Goal: Find contact information: Find contact information

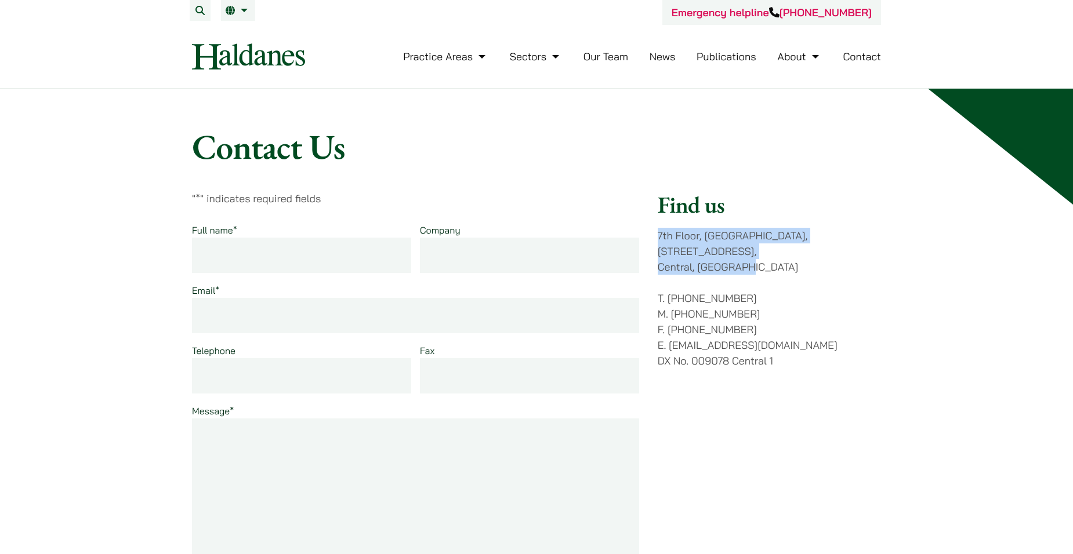
drag, startPoint x: 657, startPoint y: 237, endPoint x: 751, endPoint y: 249, distance: 94.7
click at [751, 249] on p "7th Floor, Ruttonjee House, 11 Duddell Street, Central, Hong Kong" at bounding box center [769, 251] width 223 height 47
drag, startPoint x: 751, startPoint y: 249, endPoint x: 744, endPoint y: 250, distance: 7.1
copy p "7th Floor, Ruttonjee House, 11 Duddell Street, Central, Hong Kong"
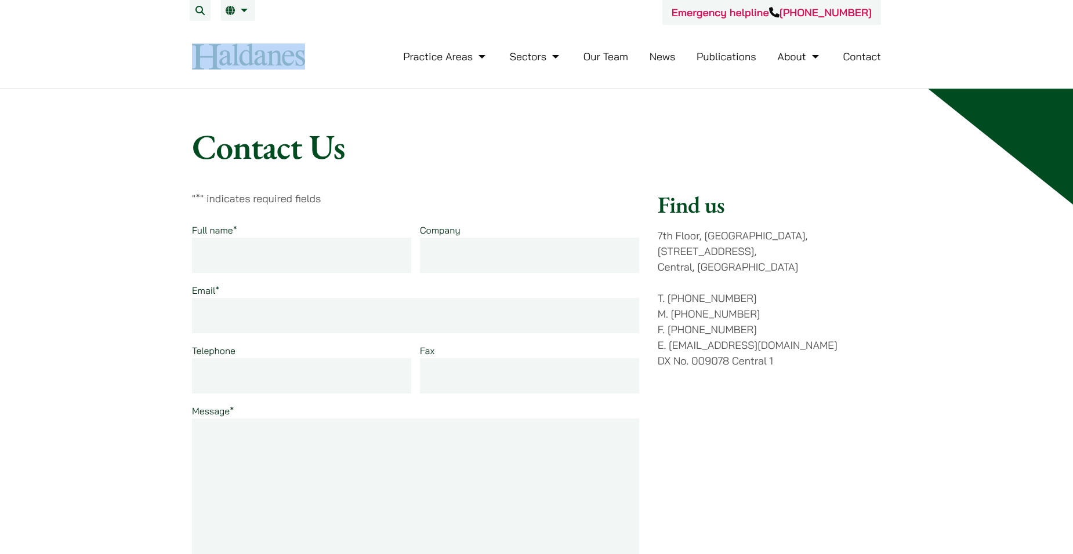
drag, startPoint x: 317, startPoint y: 73, endPoint x: 120, endPoint y: 44, distance: 198.7
click at [120, 44] on header "Emergency helpline +852 9763 5524 Practice Areas Antitrust and Competition Law …" at bounding box center [536, 44] width 1073 height 89
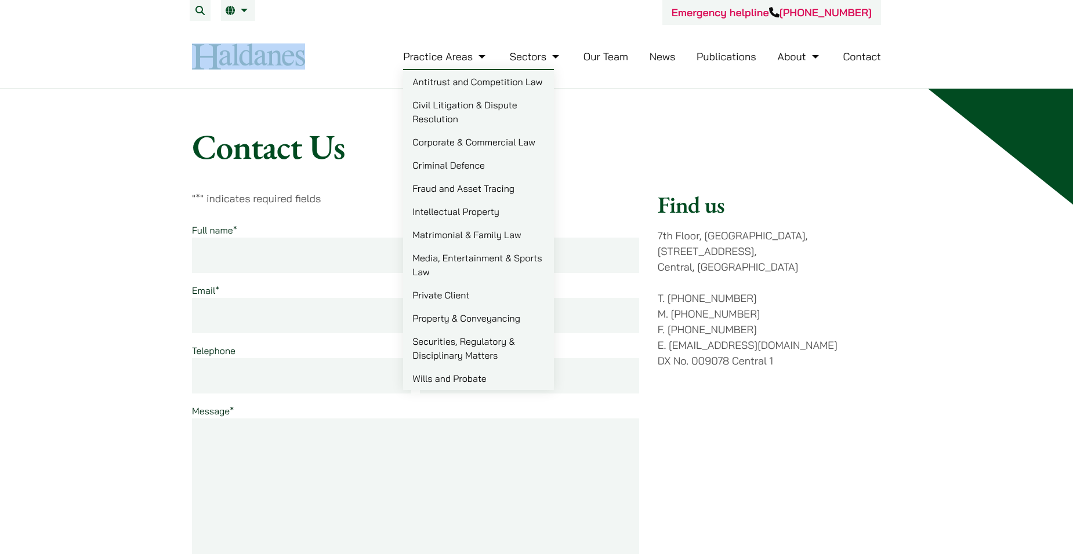
click at [400, 55] on div "Practice Areas Antitrust and Competition Law Civil Litigation & Dispute Resolut…" at bounding box center [603, 56] width 556 height 25
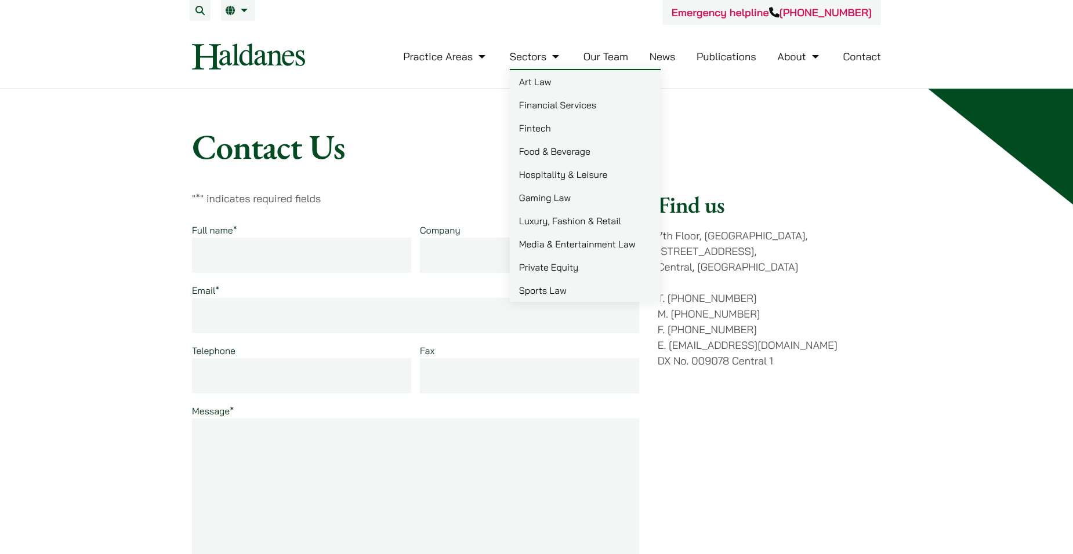
click at [596, 52] on link "Our Team" at bounding box center [605, 56] width 45 height 13
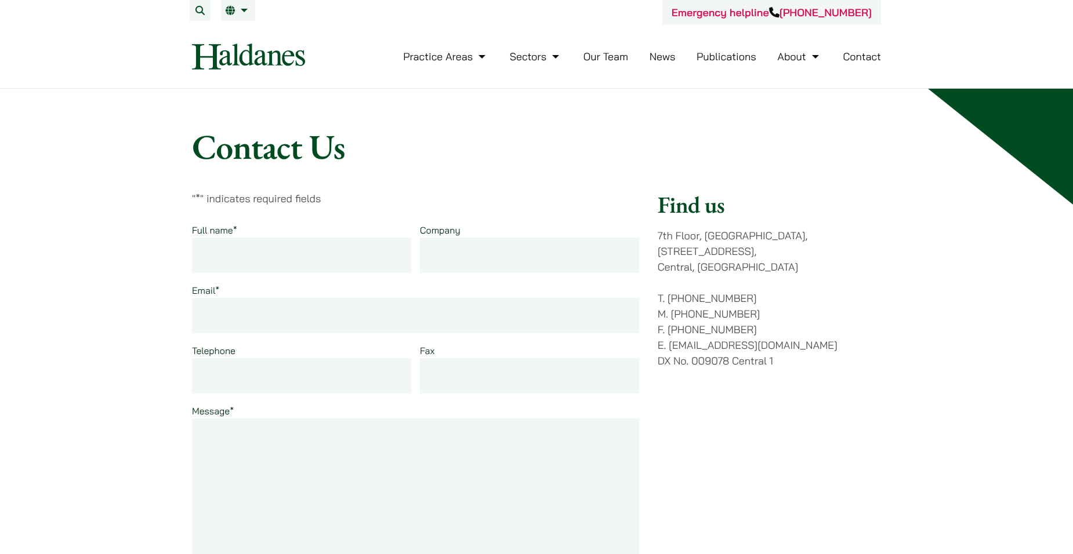
click at [596, 53] on link "Our Team" at bounding box center [605, 56] width 45 height 13
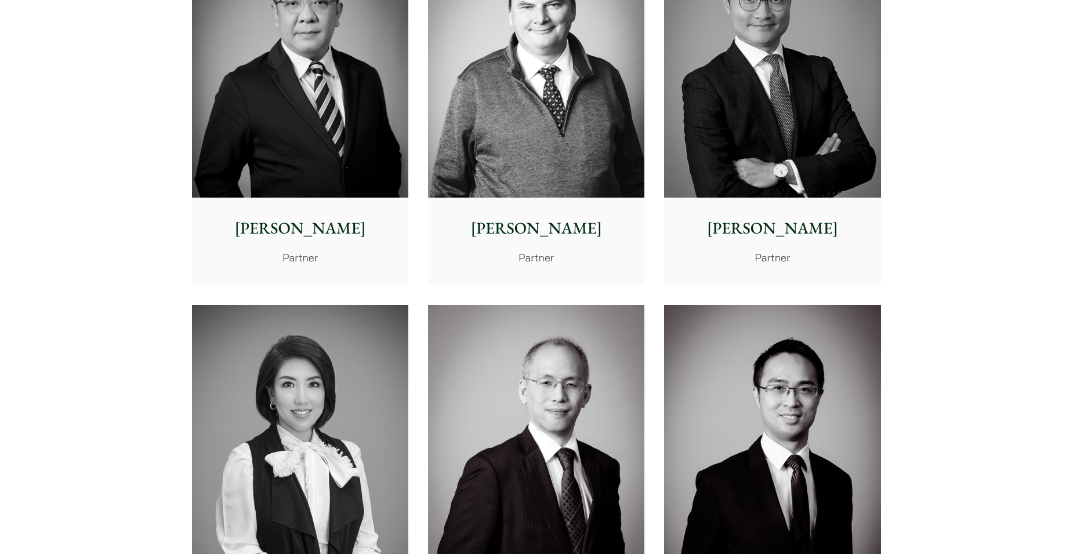
scroll to position [986, 0]
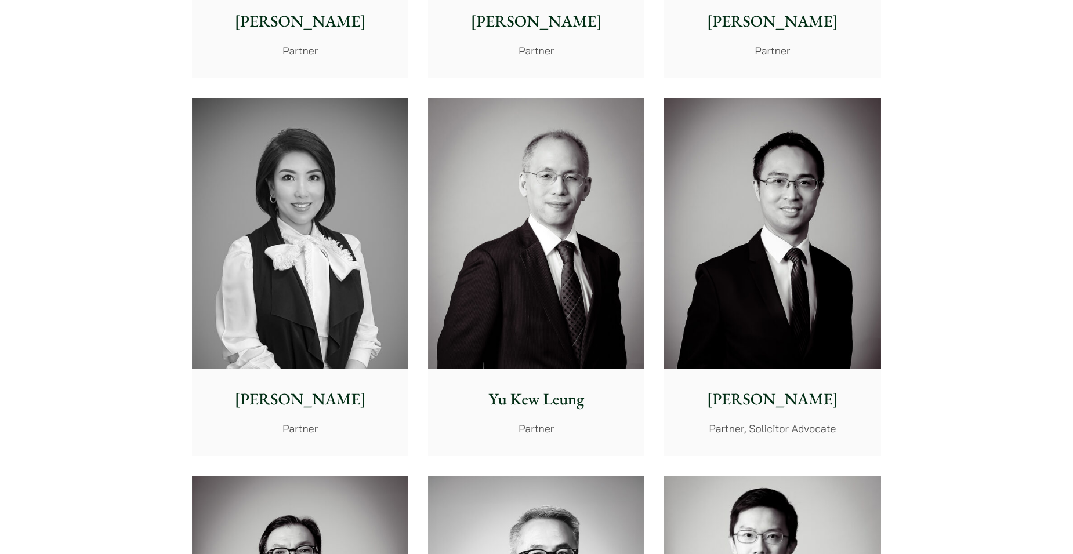
click at [784, 42] on div "Felix Ng Partner" at bounding box center [772, 34] width 216 height 86
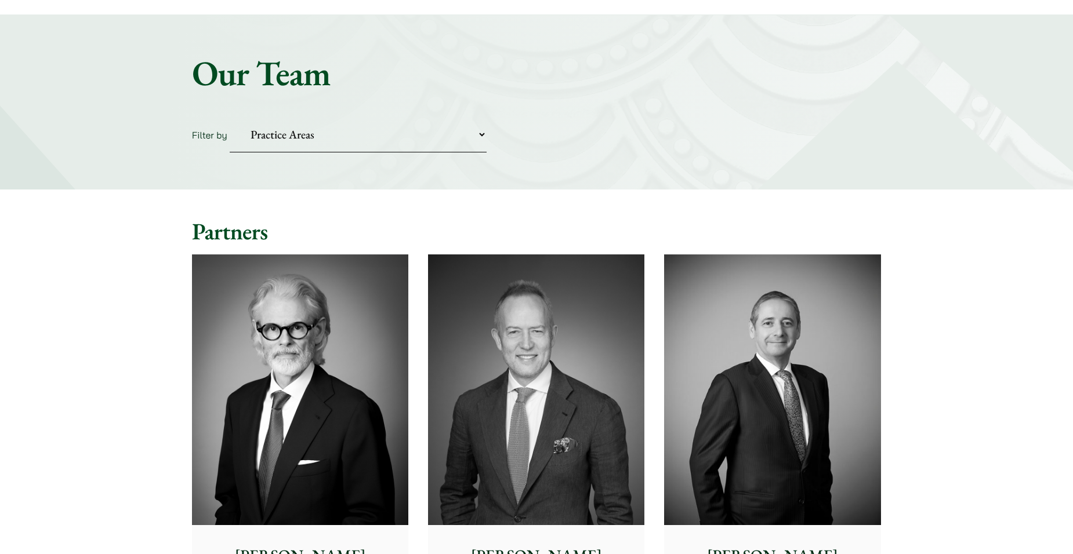
scroll to position [0, 0]
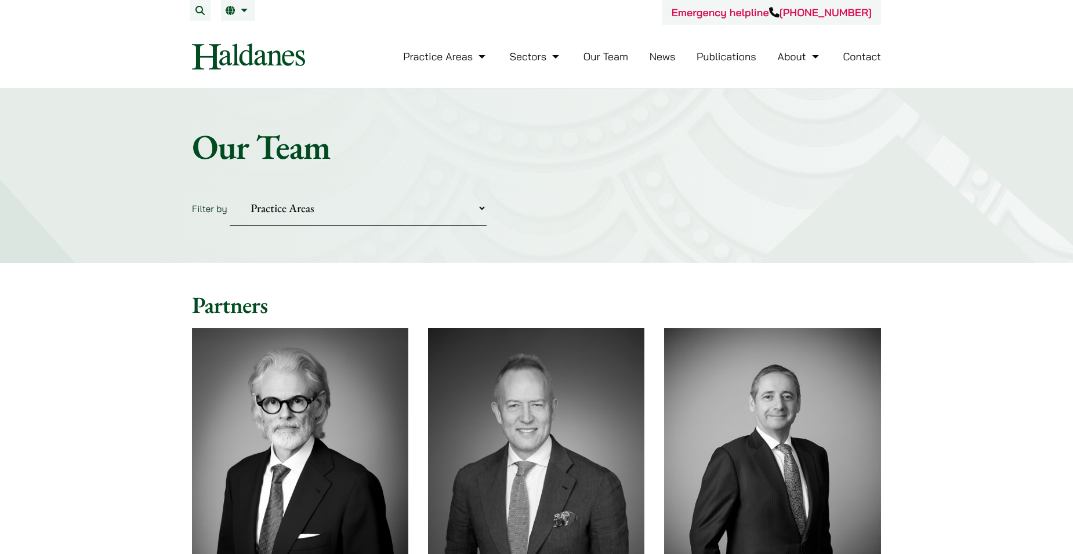
click at [879, 55] on link "Contact" at bounding box center [862, 56] width 38 height 13
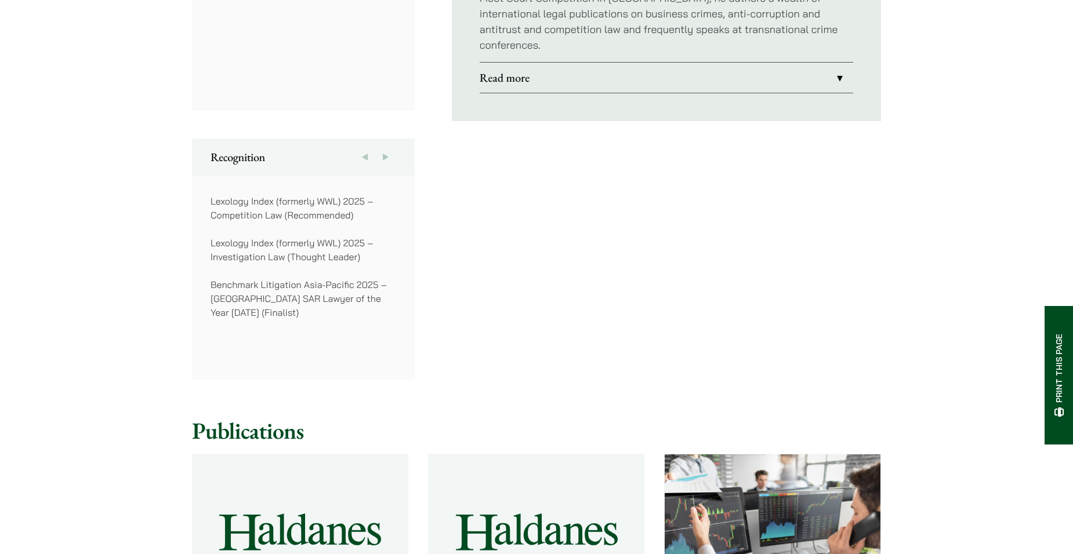
scroll to position [1276, 0]
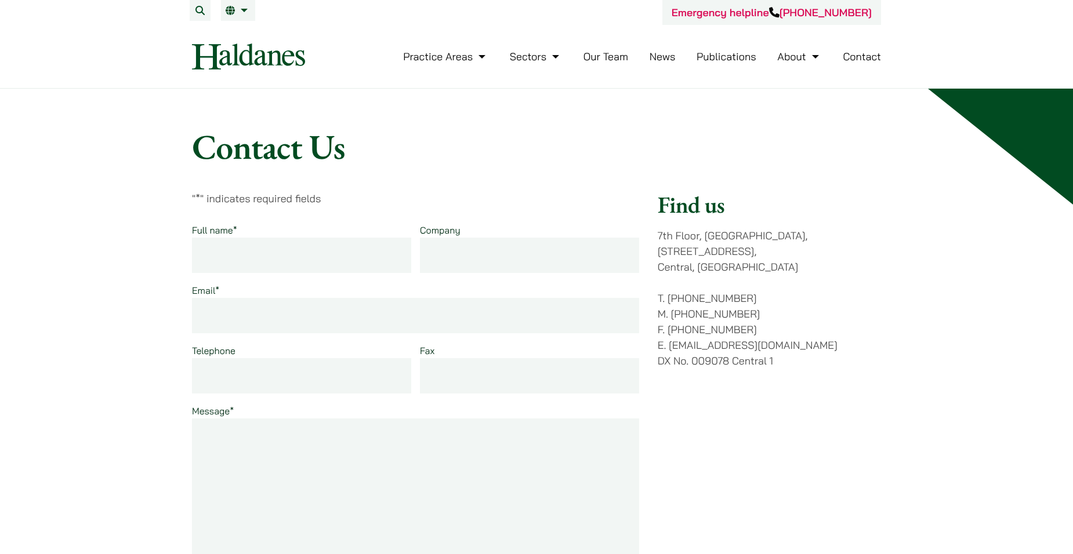
drag, startPoint x: 695, startPoint y: 314, endPoint x: 769, endPoint y: 316, distance: 73.7
click at [769, 316] on p "T. [PHONE_NUMBER] M. [PHONE_NUMBER] F. [PHONE_NUMBER] E. [EMAIL_ADDRESS][DOMAIN…" at bounding box center [769, 330] width 223 height 78
copy p "2845 1637"
